Goal: Information Seeking & Learning: Stay updated

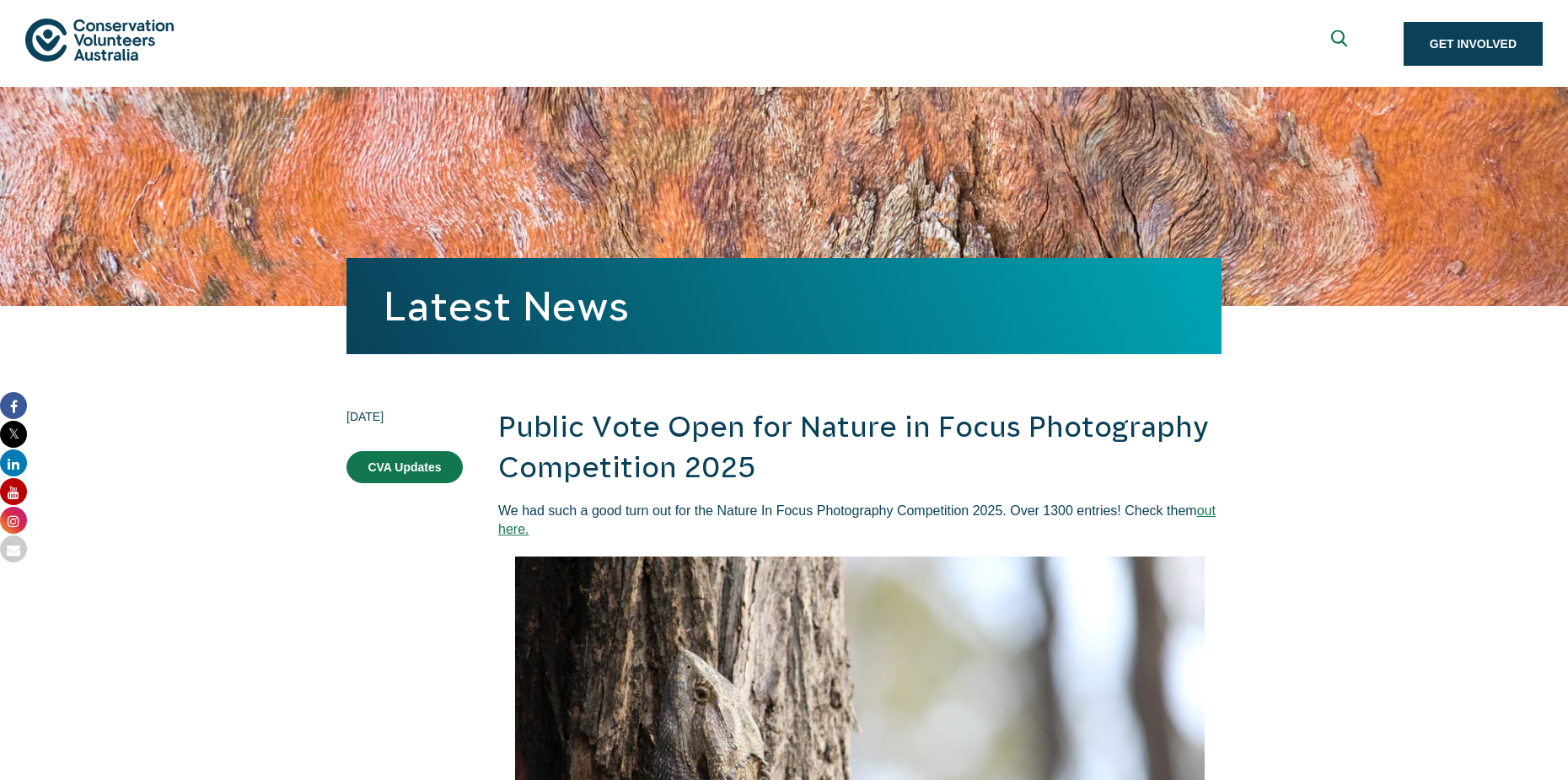
scroll to position [927, 0]
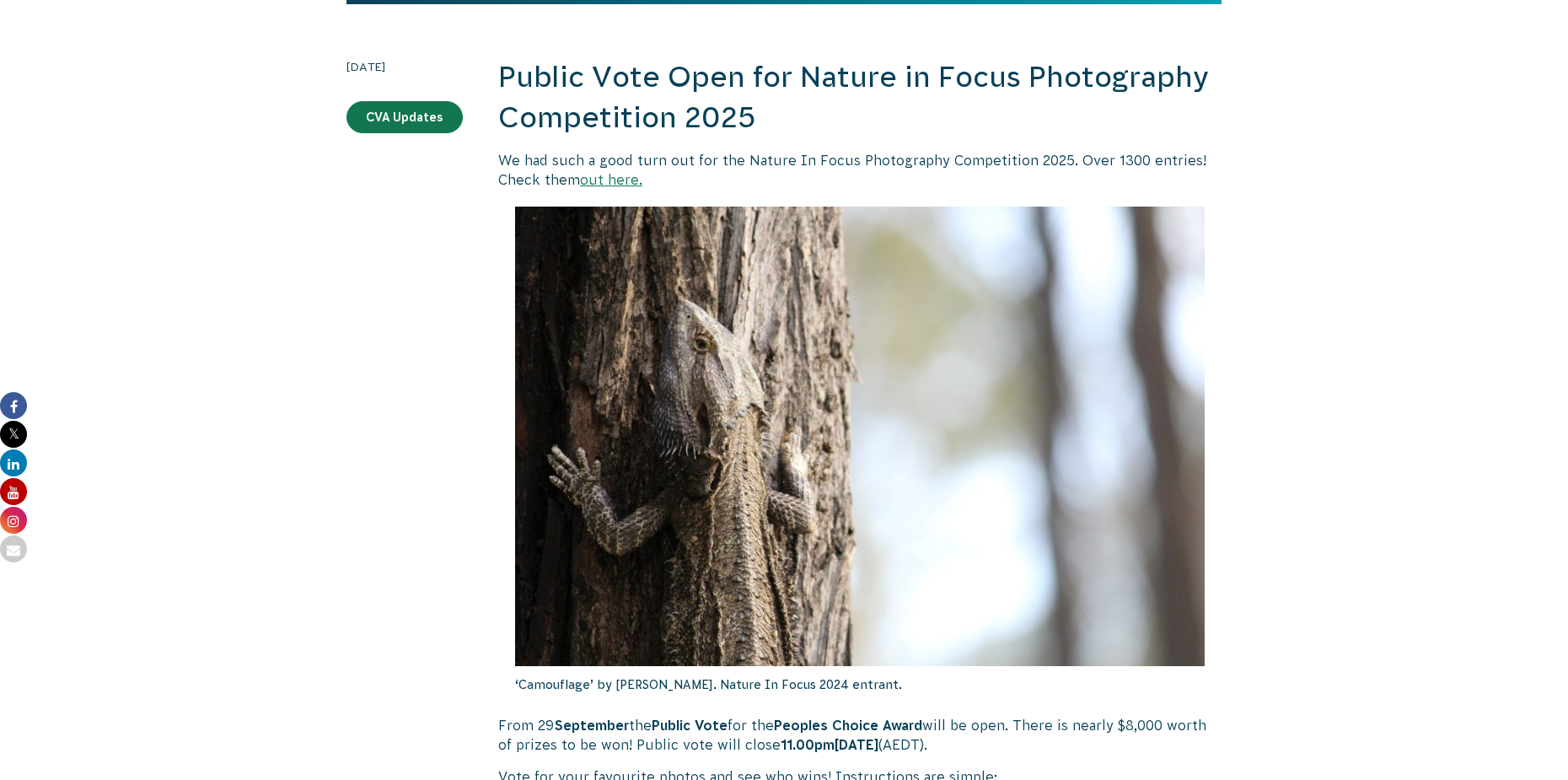
scroll to position [85, 0]
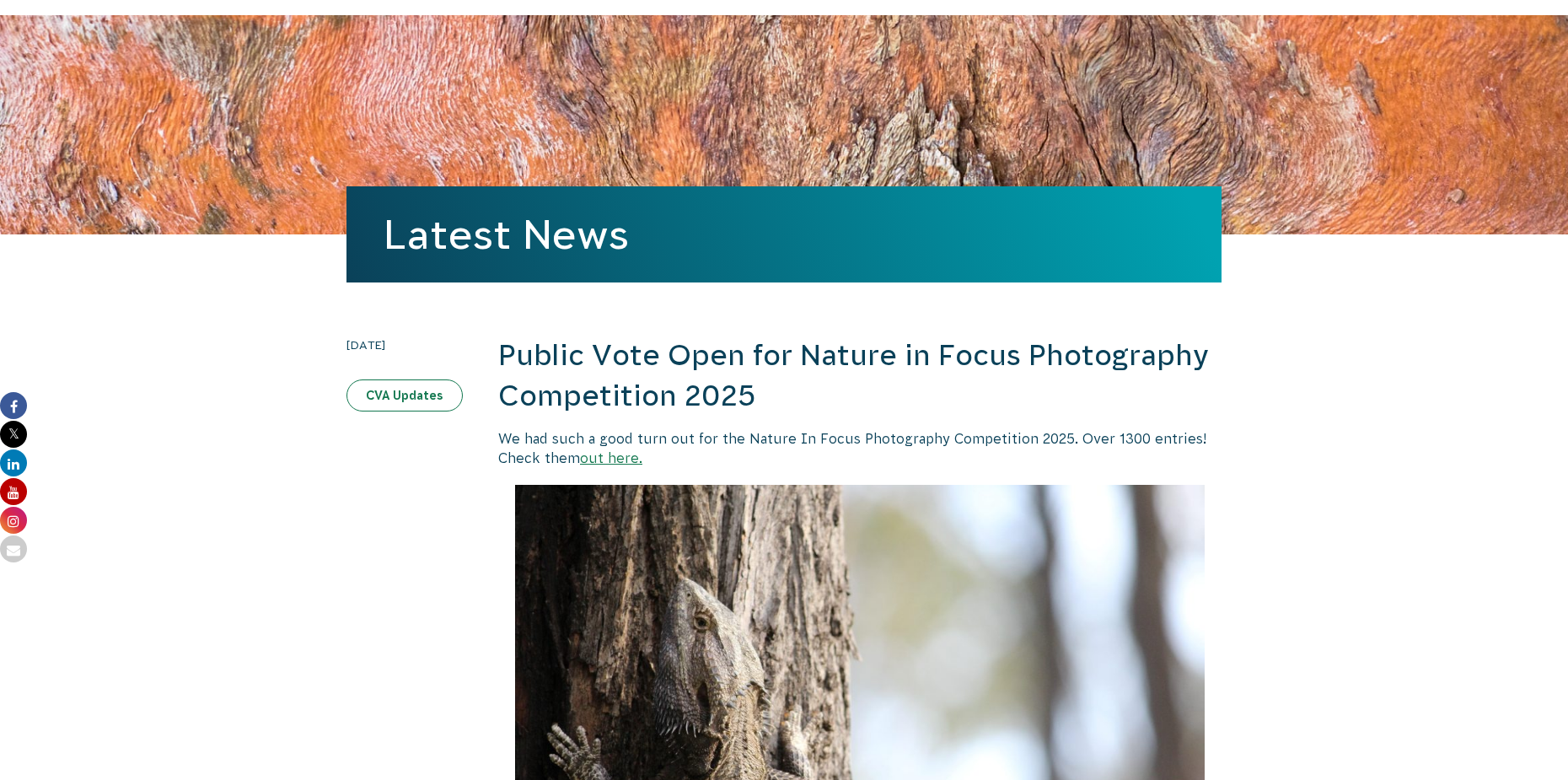
click at [401, 390] on link "CVA Updates" at bounding box center [405, 395] width 116 height 32
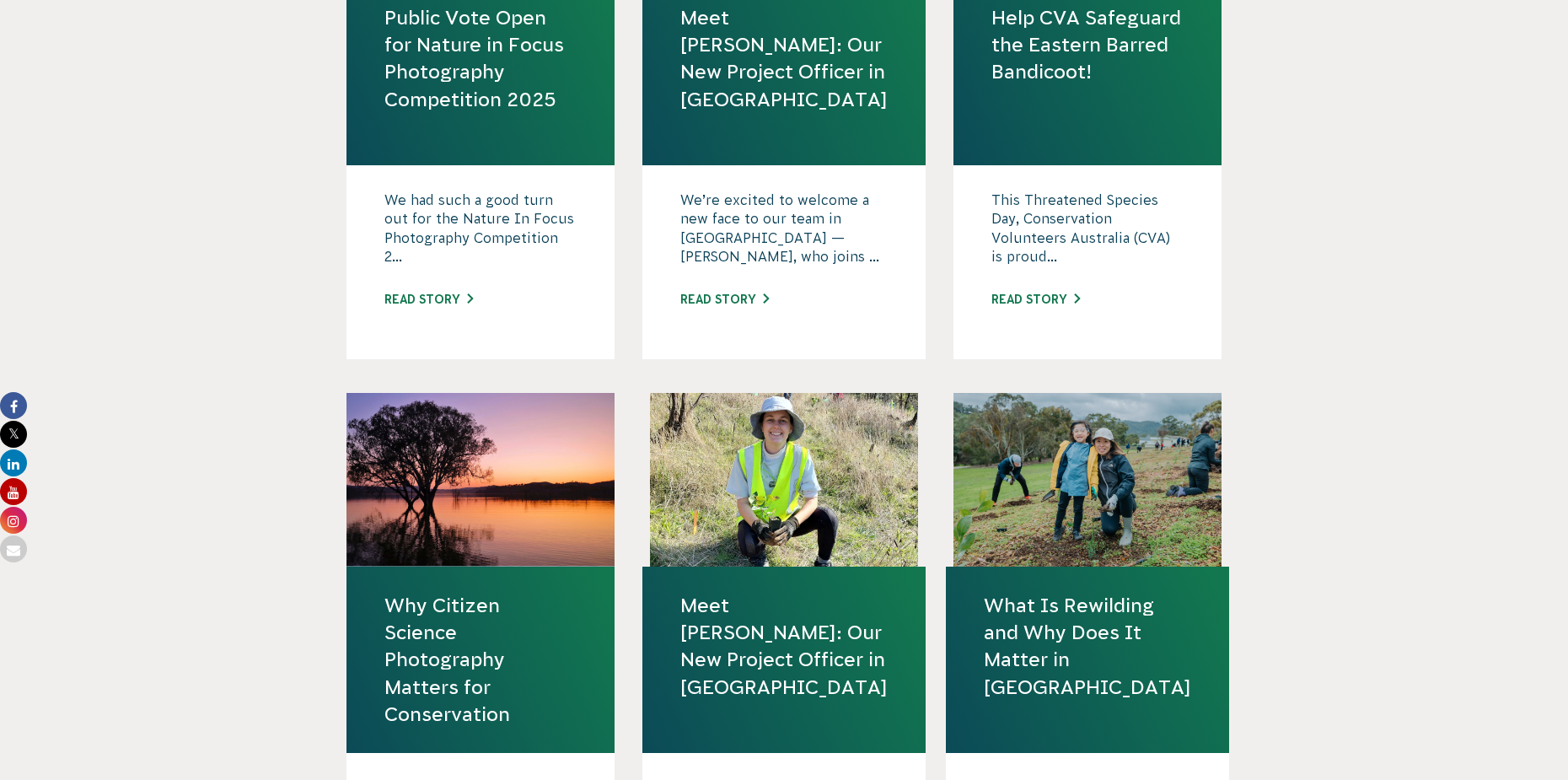
scroll to position [506, 0]
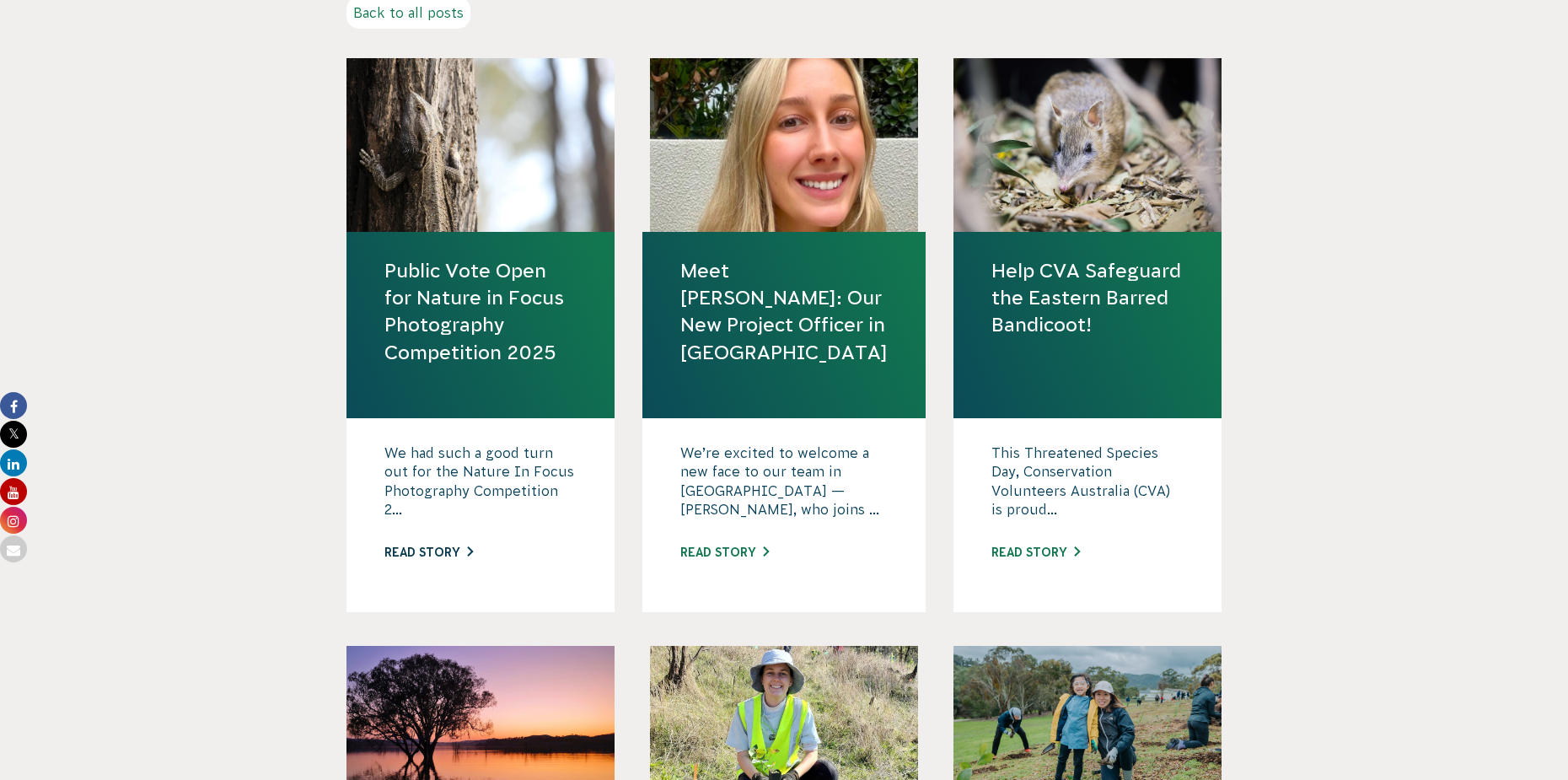
click at [431, 551] on link "Read story" at bounding box center [428, 552] width 88 height 13
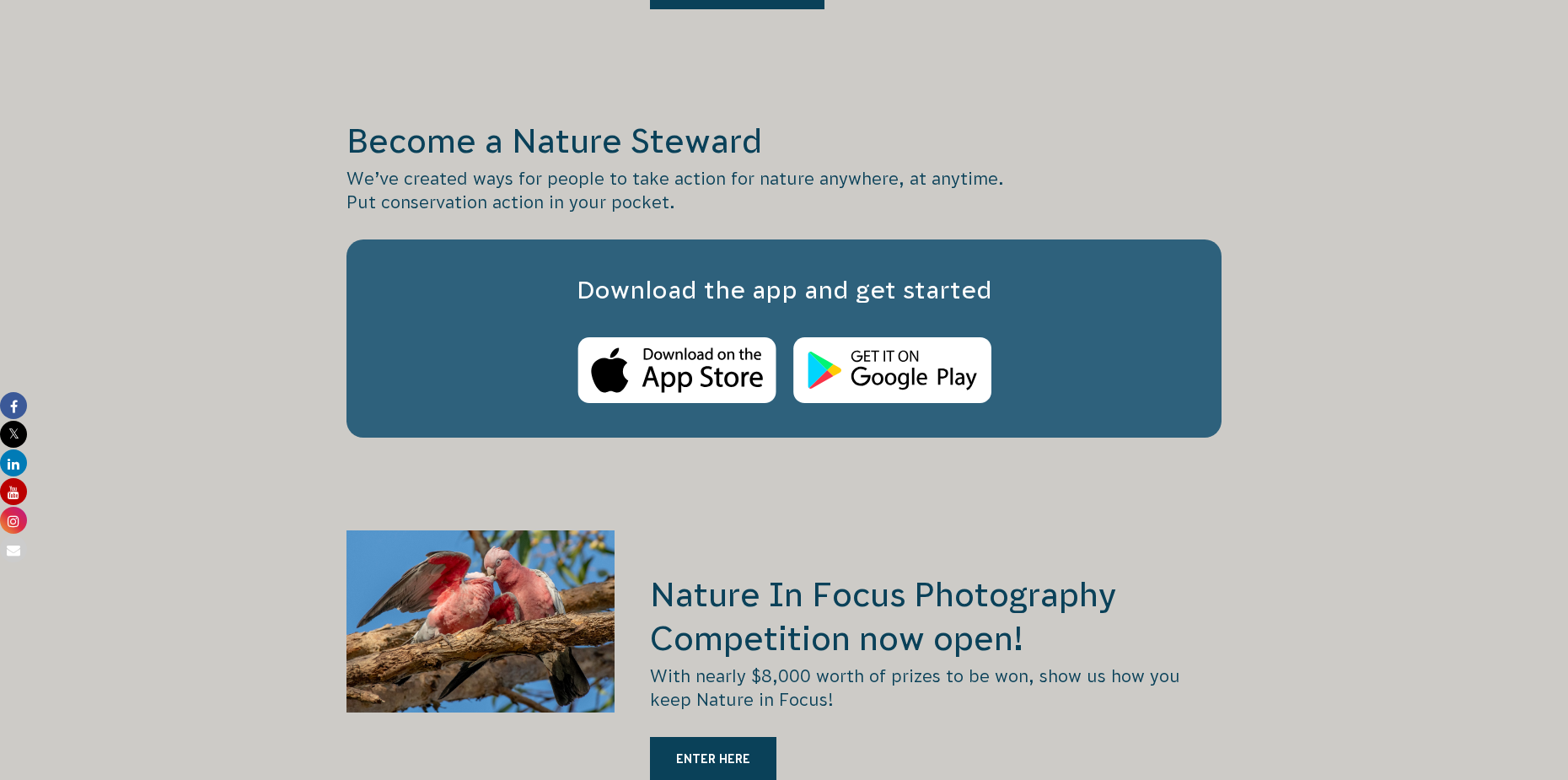
scroll to position [3035, 0]
